Goal: Transaction & Acquisition: Obtain resource

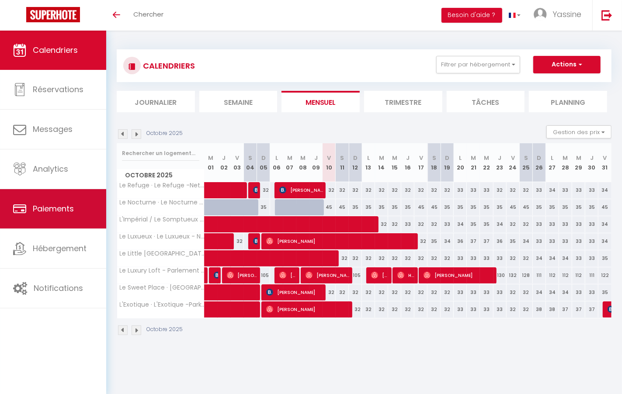
click at [55, 208] on span "Paiements" at bounding box center [53, 208] width 41 height 11
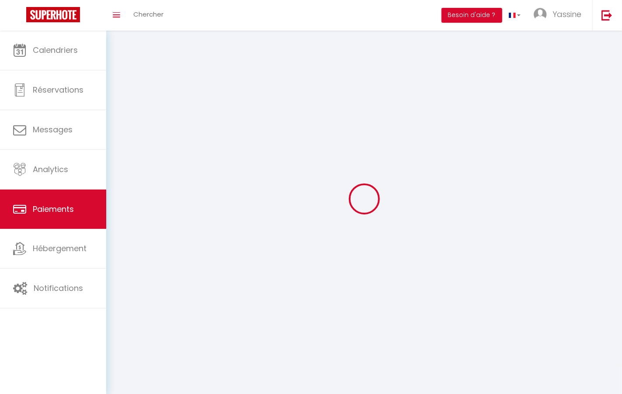
select select "2"
select select "0"
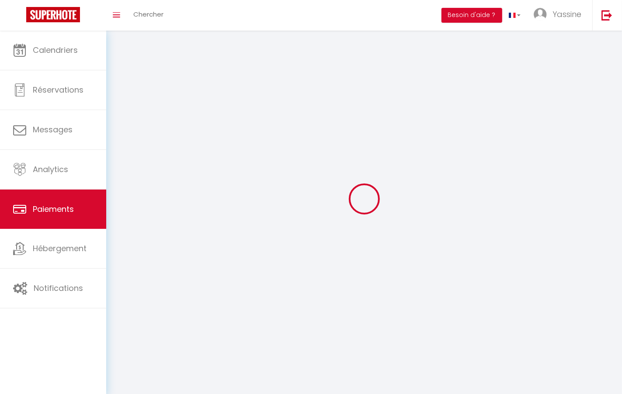
select select "0"
select select
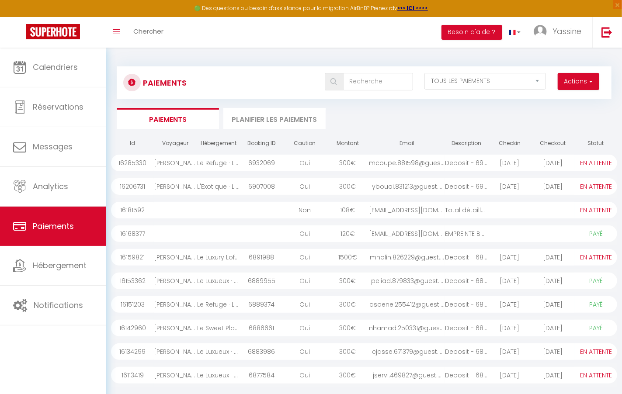
click at [483, 205] on div "Total détaillé : Dé..." at bounding box center [466, 210] width 43 height 17
select select
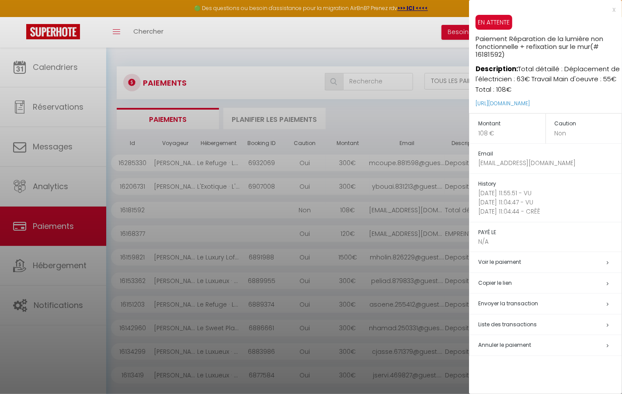
click at [513, 344] on span "Annuler le paiement" at bounding box center [504, 344] width 53 height 7
select select
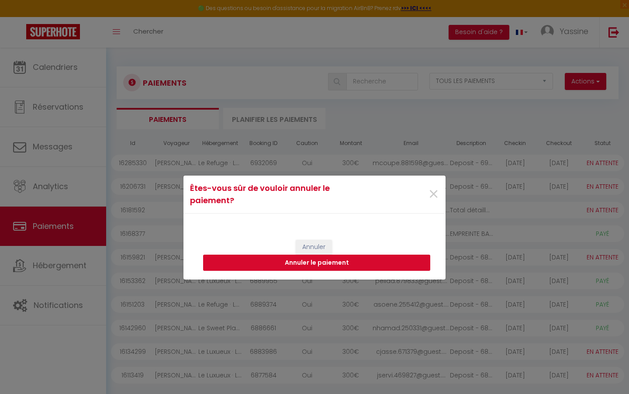
click at [394, 261] on button "Annuler le paiement" at bounding box center [316, 263] width 227 height 17
select select
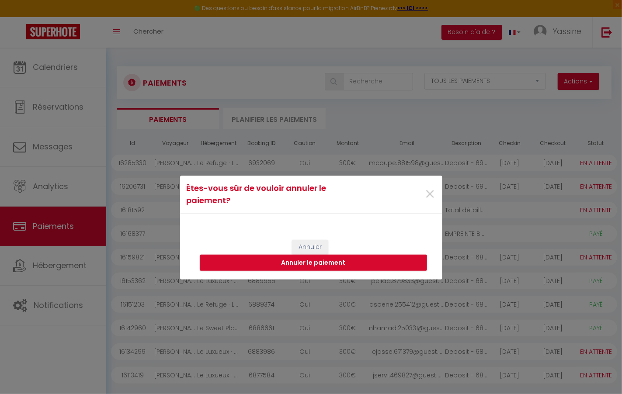
select select
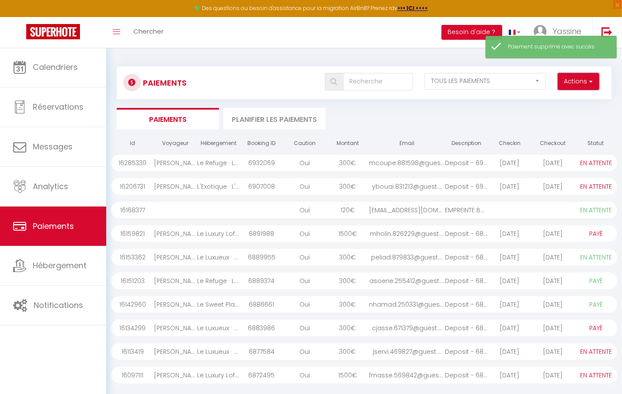
click at [574, 84] on button "Actions" at bounding box center [579, 81] width 42 height 17
click at [523, 102] on link "Créer nouveau lien paiement" at bounding box center [545, 100] width 108 height 11
select select
select select "other"
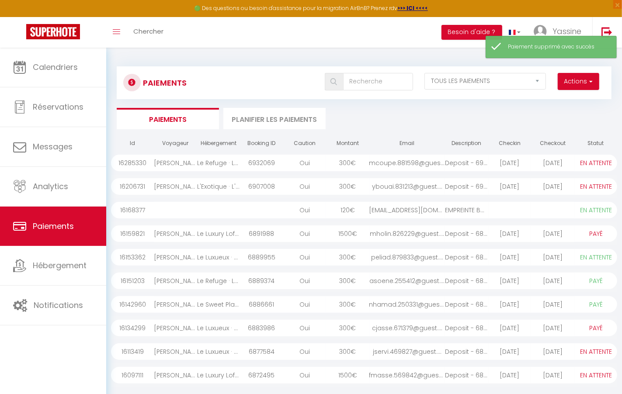
select select "5645"
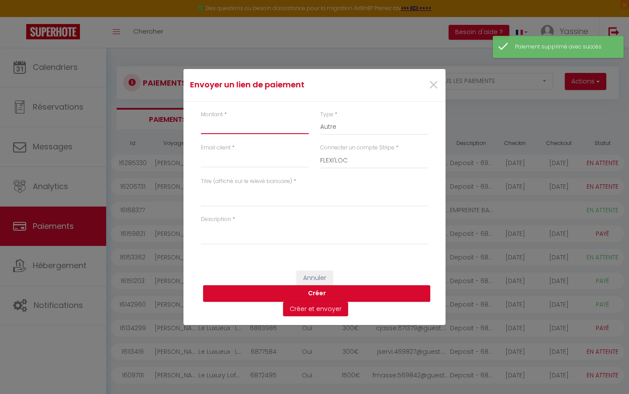
click at [240, 129] on input "Montant" at bounding box center [255, 126] width 108 height 16
type input "54"
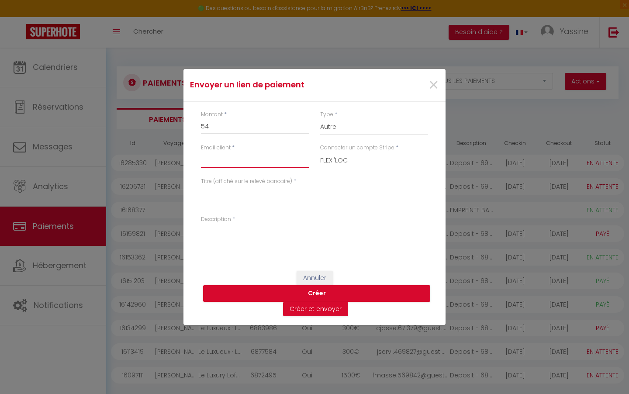
click at [227, 158] on input "Email client" at bounding box center [255, 160] width 108 height 16
type input "flexi.loc1@gmail.com"
click at [227, 202] on textarea "Titre (affiché sur le relevé bancaire)" at bounding box center [314, 196] width 227 height 21
click at [233, 194] on textarea "Dégâts / Réparation Lampe Mur" at bounding box center [314, 196] width 227 height 21
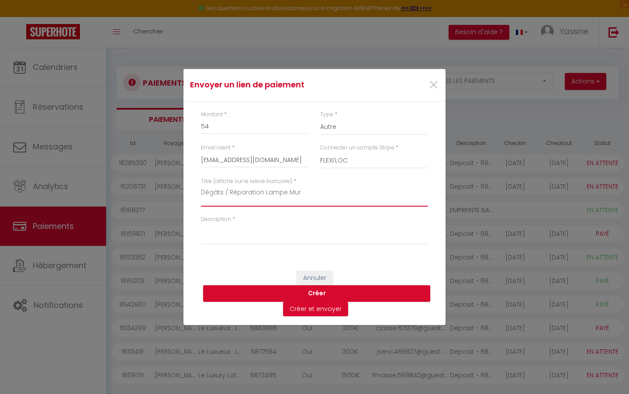
click at [233, 194] on textarea "Dégâts / Réparation Lampe Mur" at bounding box center [314, 196] width 227 height 21
click at [323, 195] on textarea "Dégâts / Réparation Lampe Mur" at bounding box center [314, 196] width 227 height 21
type textarea "Dégâts / Réparation Lampe Mur Logement"
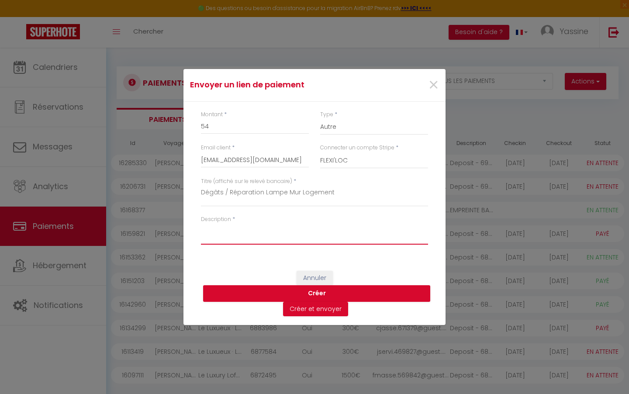
click at [304, 232] on textarea "Description" at bounding box center [314, 234] width 227 height 21
paste textarea "Dégâts / Réparation Lampe Mur"
type textarea "Dégâts / Réparation Lampe Mur"
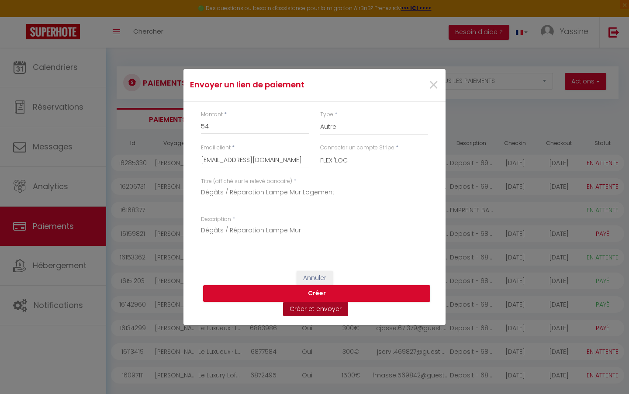
click at [298, 309] on button "Créer et envoyer" at bounding box center [315, 309] width 65 height 15
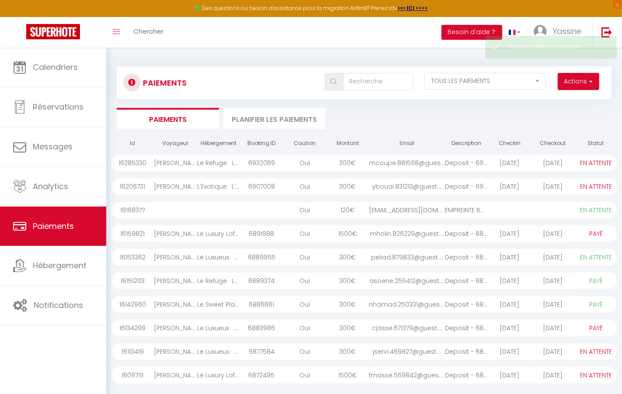
select select "0"
select select "1"
select select "0"
select select "1"
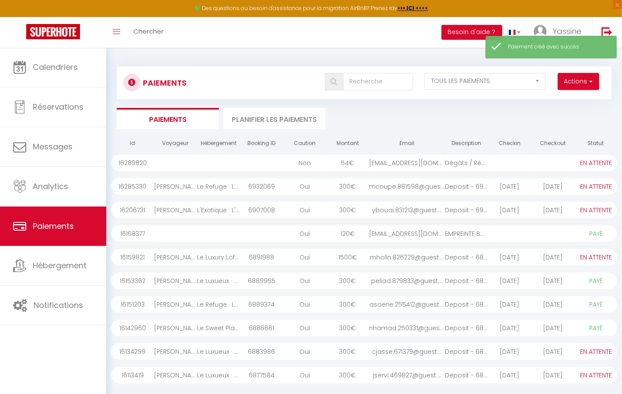
click at [463, 157] on div "Dégâts / Réparation ..." at bounding box center [466, 163] width 43 height 17
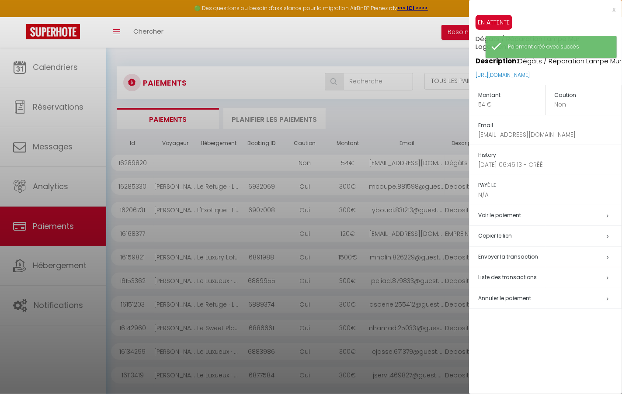
drag, startPoint x: 600, startPoint y: 75, endPoint x: 472, endPoint y: 76, distance: 127.6
click at [472, 76] on div "EN ATTENTE Dégâts / Réparation Lampe Mur Logement (# 16289820) Description: Dég…" at bounding box center [545, 50] width 153 height 70
copy link "https://superhote.com/applink/p/NTZ8GAP1"
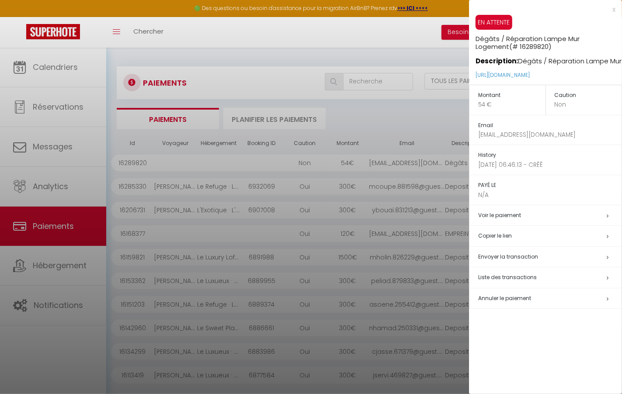
click at [31, 232] on div at bounding box center [311, 197] width 622 height 394
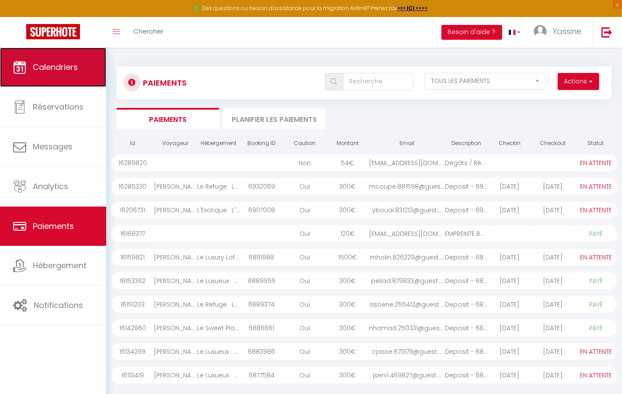
click at [65, 77] on link "Calendriers" at bounding box center [53, 67] width 106 height 39
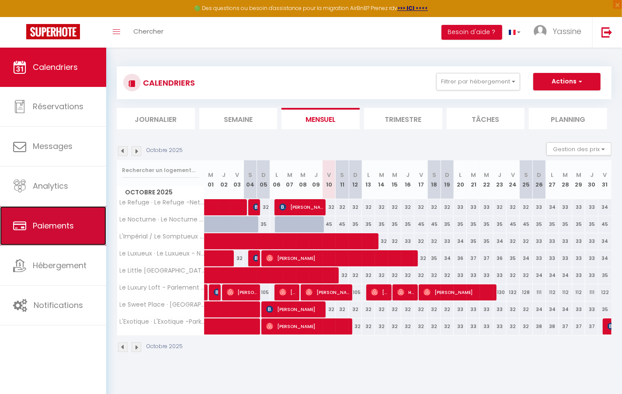
click at [54, 225] on span "Paiements" at bounding box center [53, 225] width 41 height 11
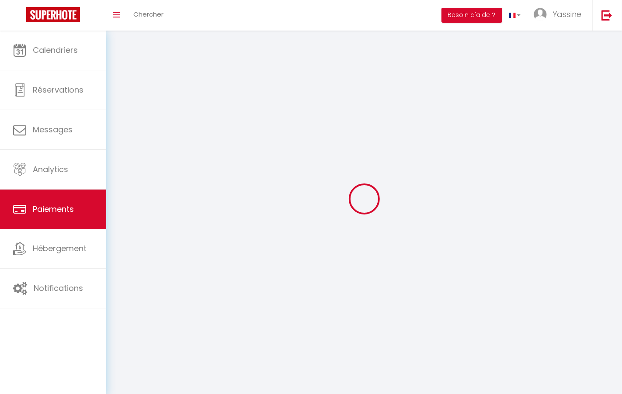
select select "2"
select select "0"
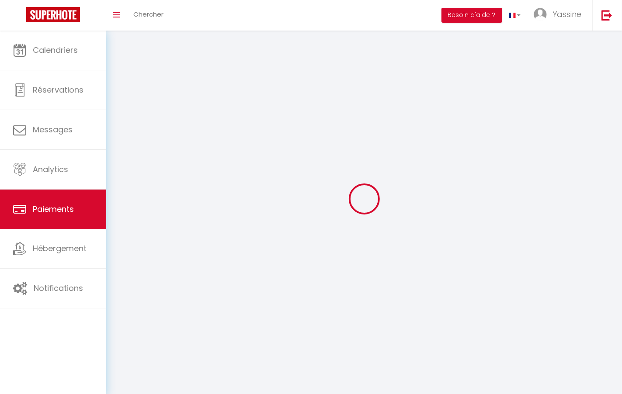
select select "0"
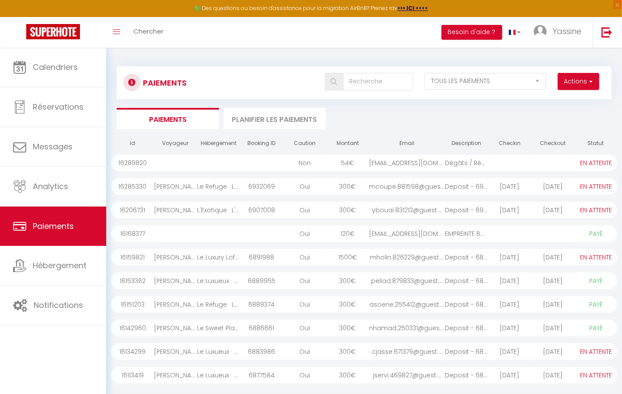
click at [506, 160] on div at bounding box center [509, 163] width 43 height 17
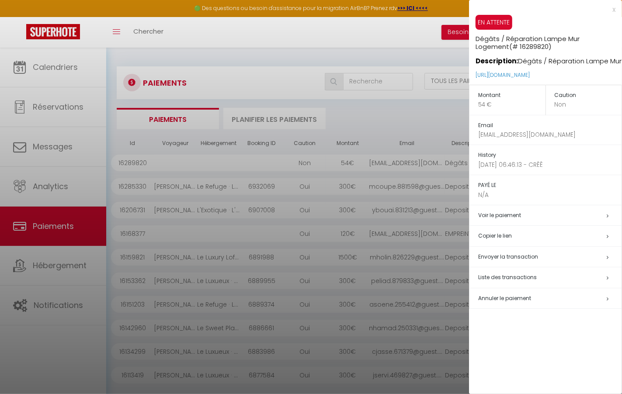
click at [494, 291] on td "Annuler le paiement" at bounding box center [545, 298] width 153 height 21
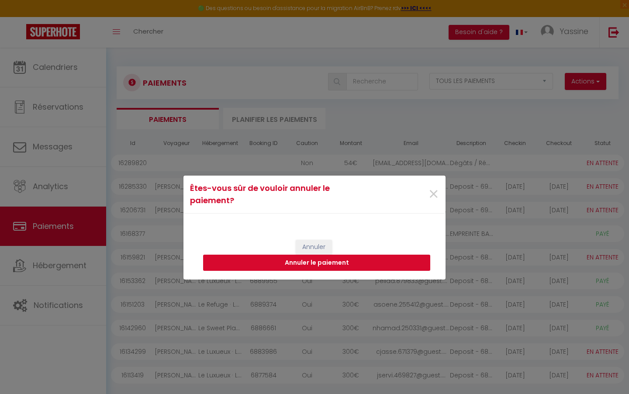
click at [415, 261] on button "Annuler le paiement" at bounding box center [316, 263] width 227 height 17
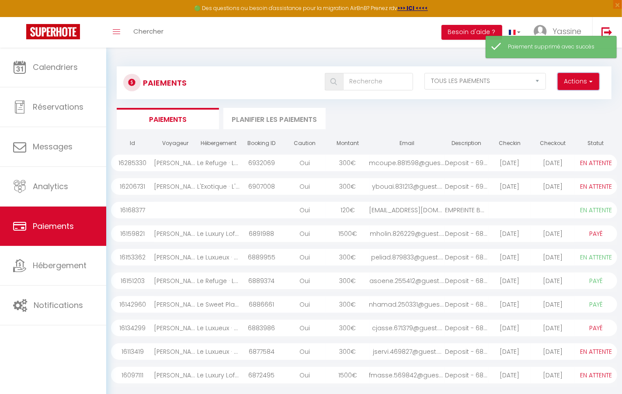
click at [570, 76] on button "Actions" at bounding box center [579, 81] width 42 height 17
click at [536, 100] on link "Créer nouveau lien paiement" at bounding box center [545, 100] width 108 height 11
select select
select select "other"
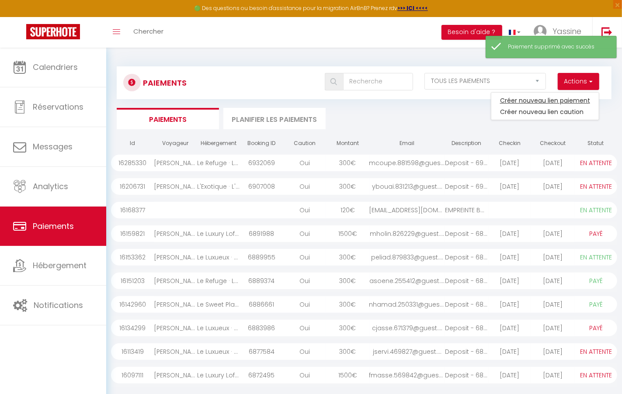
select select "5645"
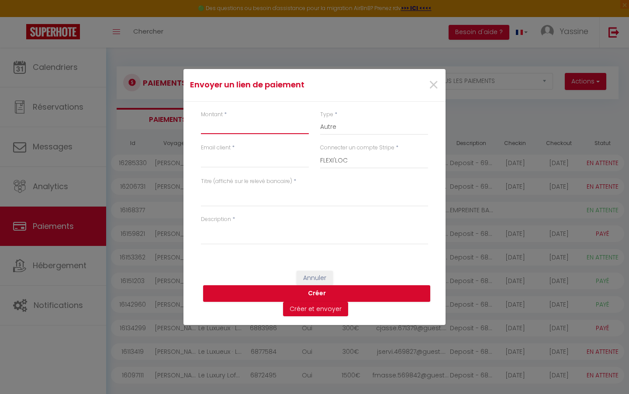
click at [242, 123] on input "Montant" at bounding box center [255, 126] width 108 height 16
click at [226, 156] on input "Email client" at bounding box center [255, 160] width 108 height 16
type input "flexi.loc1@gmail.com"
click at [217, 196] on textarea "Titre (affiché sur le relevé bancaire)" at bounding box center [314, 196] width 227 height 21
click at [264, 189] on textarea "Réparation dégâts" at bounding box center [314, 196] width 227 height 21
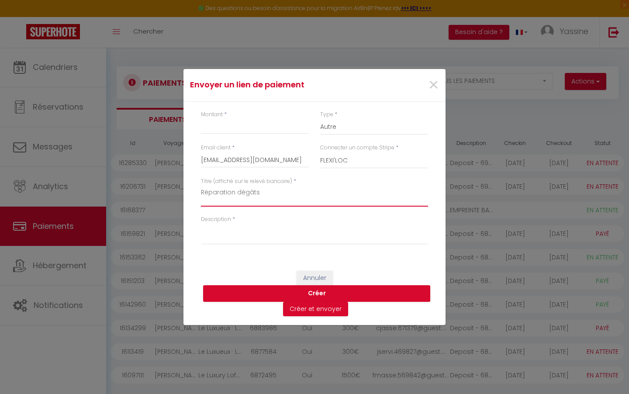
click at [264, 189] on textarea "Réparation dégâts" at bounding box center [314, 196] width 227 height 21
click at [261, 195] on textarea "Réparation dégâts" at bounding box center [314, 196] width 227 height 21
type textarea "Réparation dégâts Lampe Murale"
click at [225, 136] on div "Montant *" at bounding box center [254, 128] width 119 height 34
click at [222, 127] on input "Montant" at bounding box center [255, 126] width 108 height 16
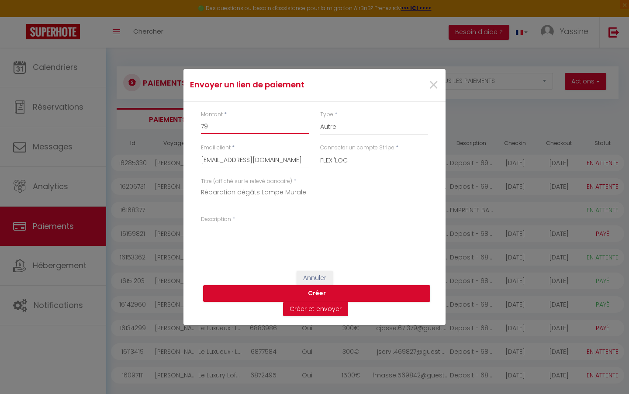
type input "79"
click at [229, 193] on textarea "Réparation dégâts Lampe Murale" at bounding box center [314, 196] width 227 height 21
click at [235, 235] on textarea "Description" at bounding box center [314, 234] width 227 height 21
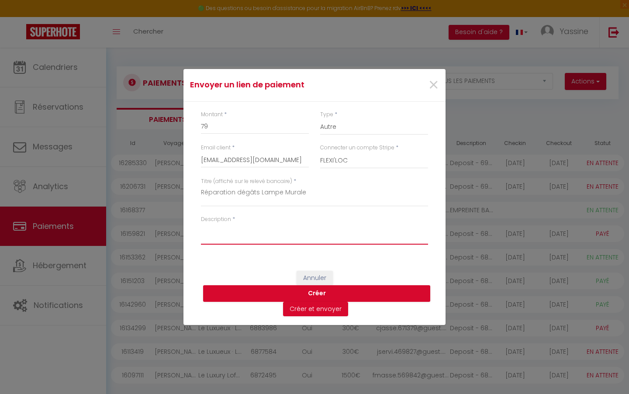
paste textarea "Réparation dégâts Lampe Murale"
type textarea "Réparation dégâts Lampe Murale"
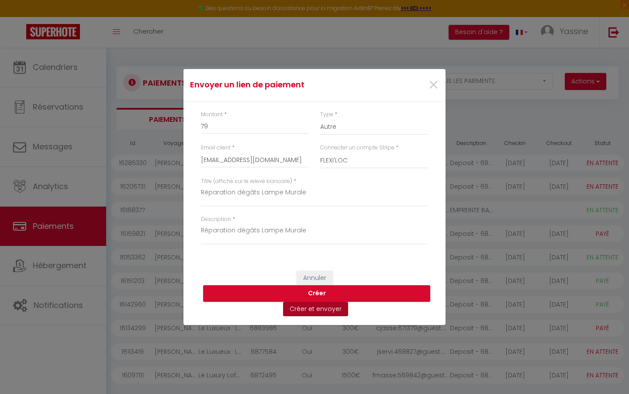
click at [299, 311] on button "Créer et envoyer" at bounding box center [315, 309] width 65 height 15
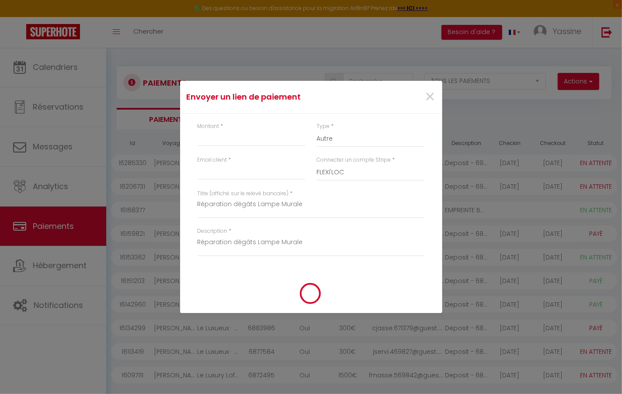
select select "0"
select select "1"
select select "0"
select select "1"
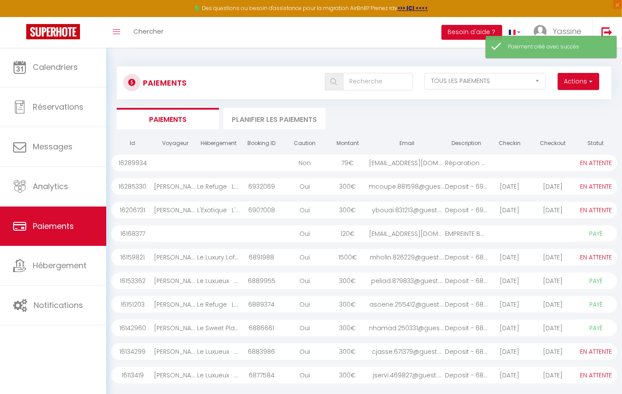
click at [517, 159] on div at bounding box center [509, 163] width 43 height 17
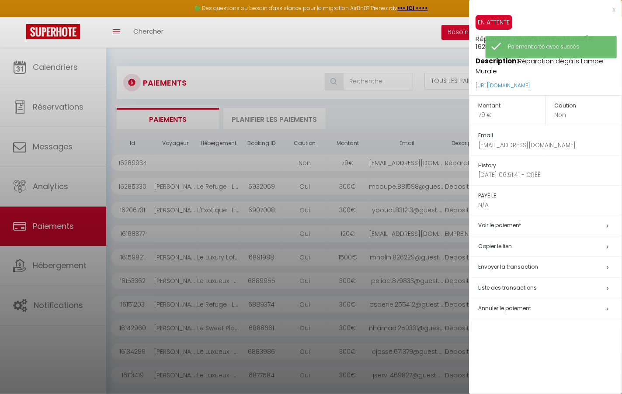
drag, startPoint x: 600, startPoint y: 85, endPoint x: 473, endPoint y: 85, distance: 127.6
click at [473, 85] on div "EN ATTENTE Réparation dégâts Lampe Murale (# 16289934) Description: Réparation …" at bounding box center [545, 55] width 153 height 80
copy link "https://superhote.com/applink/p/NWdZGIGJ"
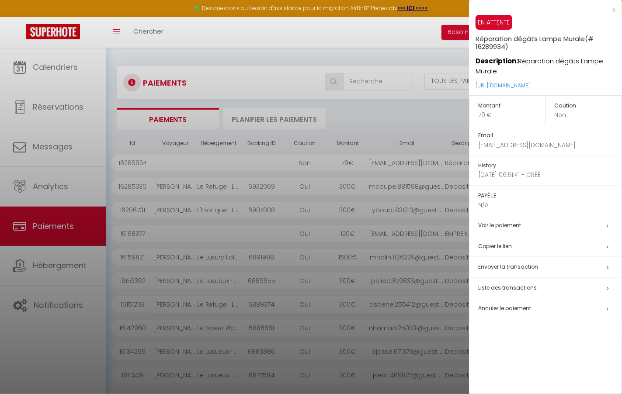
click at [238, 167] on div at bounding box center [311, 197] width 622 height 394
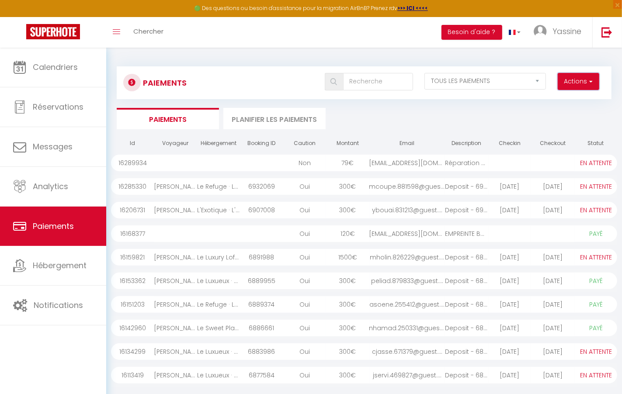
click at [583, 77] on button "Actions" at bounding box center [579, 81] width 42 height 17
click at [549, 100] on link "Créer nouveau lien paiement" at bounding box center [545, 100] width 108 height 11
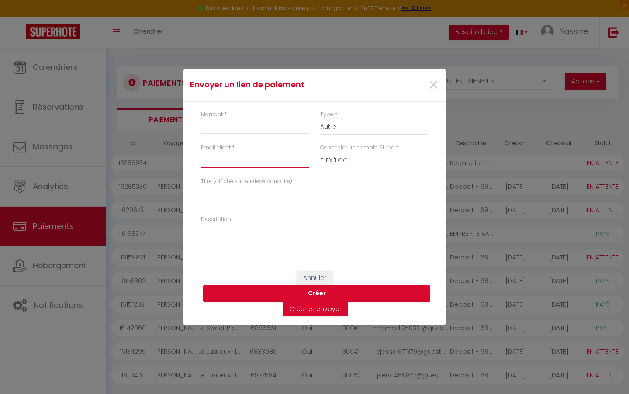
click at [274, 153] on input "Email client" at bounding box center [255, 160] width 108 height 16
type input "flexi.loc1@gmail.com"
click at [232, 195] on textarea "Titre (affiché sur le relevé bancaire)" at bounding box center [314, 196] width 227 height 21
paste textarea "https://superhote.com/applink/p/NWdZGIGJ"
click at [242, 197] on textarea "https://superhote.com/applink/p/NWdZGIGJ" at bounding box center [314, 196] width 227 height 21
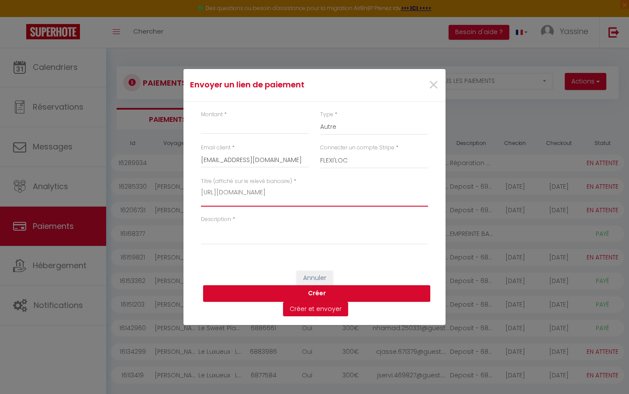
click at [242, 197] on textarea "https://superhote.com/applink/p/NWdZGIGJ" at bounding box center [314, 196] width 227 height 21
click at [221, 197] on textarea "Réparation Dégâts Lampe Murale" at bounding box center [314, 196] width 227 height 21
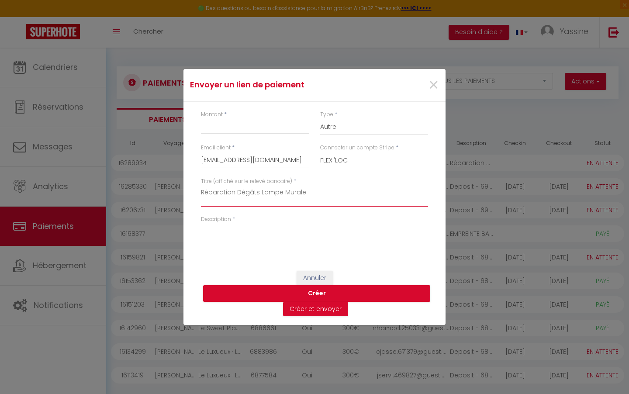
type textarea "Réparation Dégâts Lampe Murale"
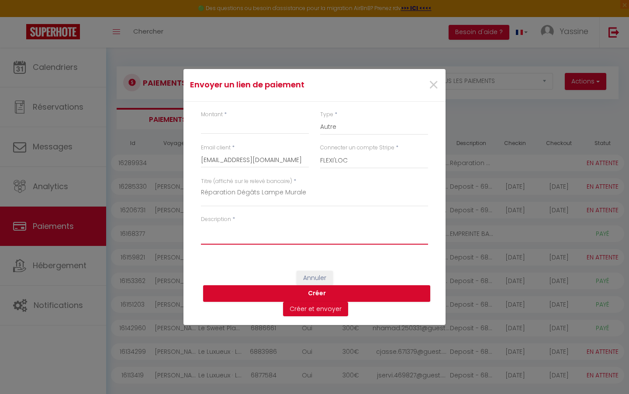
click at [223, 243] on textarea "Description" at bounding box center [314, 234] width 227 height 21
paste textarea "Réparation Dégâts Lampe Murale"
type textarea "Réparation Dégâts Lampe Murale"
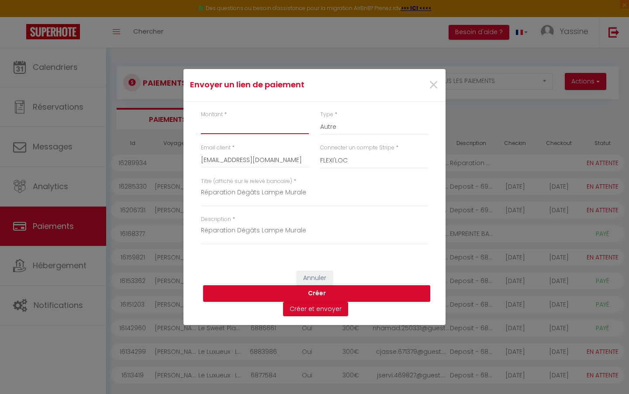
click at [243, 130] on input "Montant" at bounding box center [255, 126] width 108 height 16
type input "75"
click at [294, 306] on button "Créer et envoyer" at bounding box center [315, 309] width 65 height 15
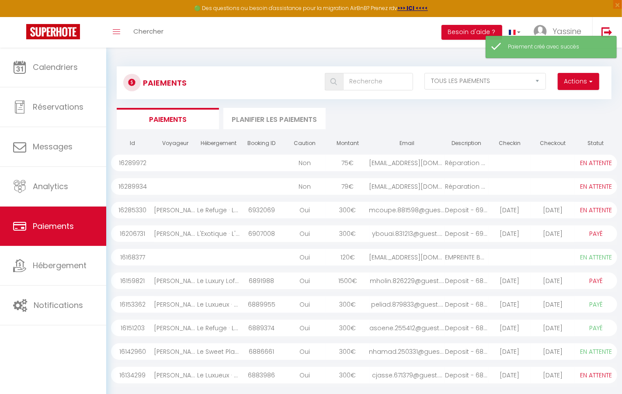
click at [549, 160] on div at bounding box center [552, 163] width 43 height 17
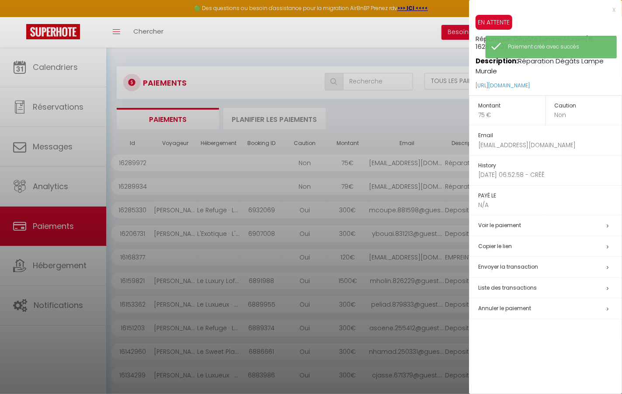
drag, startPoint x: 589, startPoint y: 83, endPoint x: 475, endPoint y: 84, distance: 114.1
click at [475, 84] on div "EN ATTENTE Réparation Dégâts Lampe Murale (# 16289972) Description: Réparation …" at bounding box center [545, 55] width 153 height 80
copy link "https://superhote.com/applink/p/QS5L2rn5"
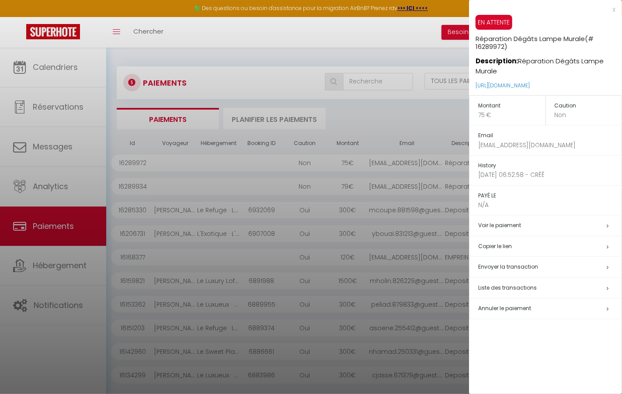
click at [181, 257] on div at bounding box center [311, 197] width 622 height 394
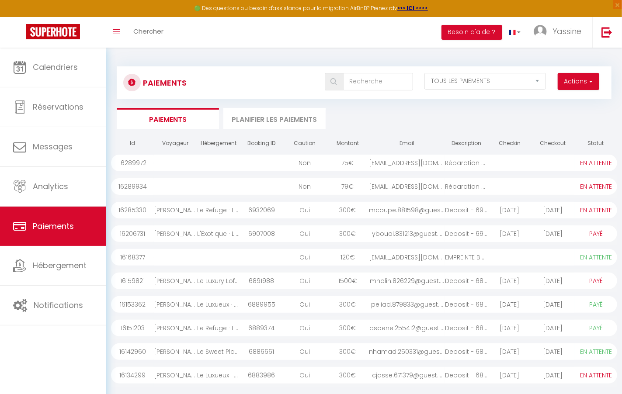
click at [377, 103] on div "Paiements Actions Créer nouveau lien paiement Créer nouveau lien caution EN ATT…" at bounding box center [364, 243] width 495 height 370
